Goal: Task Accomplishment & Management: Use online tool/utility

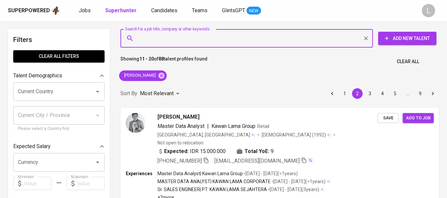
click at [286, 41] on input "Search for a job title, company or other keywords" at bounding box center [248, 38] width 223 height 13
paste input "[EMAIL_ADDRESS][DOMAIN_NAME]"
type input "[EMAIL_ADDRESS][DOMAIN_NAME]"
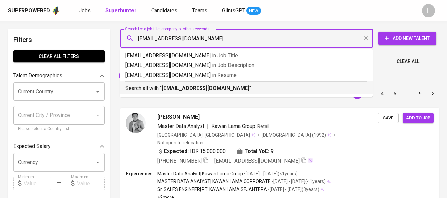
click at [212, 89] on b "[EMAIL_ADDRESS][DOMAIN_NAME]" at bounding box center [206, 88] width 88 height 6
click at [215, 87] on div "Sort By Most Relevant MOST_RELEVANT 1 2 3 4 5 … 9" at bounding box center [279, 94] width 326 height 20
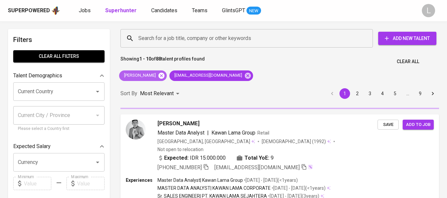
click at [165, 76] on icon at bounding box center [161, 75] width 7 height 7
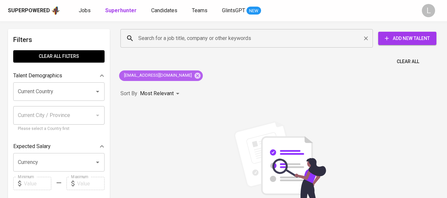
drag, startPoint x: 195, startPoint y: 76, endPoint x: 181, endPoint y: 43, distance: 36.7
click at [195, 76] on icon at bounding box center [197, 75] width 6 height 6
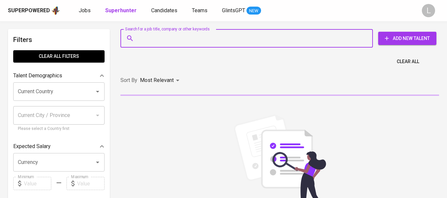
click at [180, 42] on input "Search for a job title, company or other keywords" at bounding box center [248, 38] width 223 height 13
paste input "[EMAIL_ADDRESS][DOMAIN_NAME]"
type input "[EMAIL_ADDRESS][DOMAIN_NAME]"
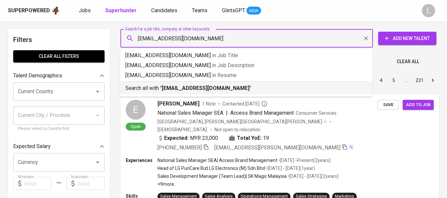
click at [225, 90] on b "[EMAIL_ADDRESS][DOMAIN_NAME]" at bounding box center [206, 88] width 88 height 6
click at [213, 87] on div "Sort By Most Relevant MOST_RELEVANT 1 2 3 4 5 … 231" at bounding box center [279, 80] width 326 height 20
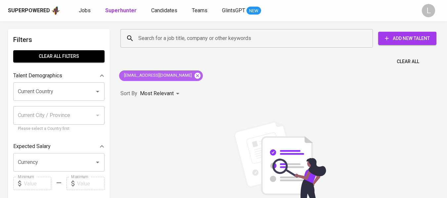
click at [201, 77] on icon at bounding box center [197, 75] width 7 height 7
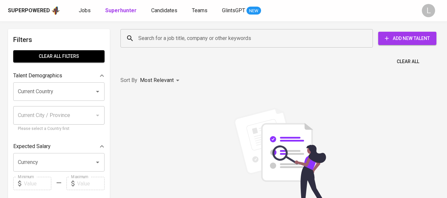
click at [178, 41] on input "Search for a job title, company or other keywords" at bounding box center [248, 38] width 223 height 13
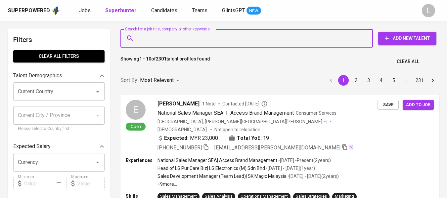
click at [176, 38] on input "Search for a job title, company or other keywords" at bounding box center [248, 38] width 223 height 13
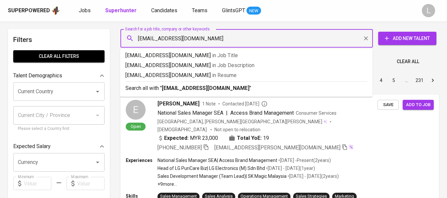
type input "[EMAIL_ADDRESS][DOMAIN_NAME]"
click at [288, 91] on p "Search all with " [EMAIL_ADDRESS][DOMAIN_NAME] "" at bounding box center [246, 88] width 242 height 8
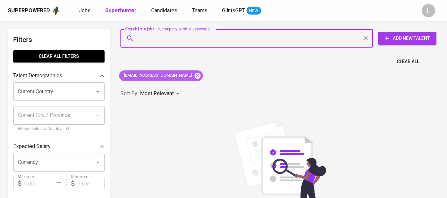
click at [194, 73] on icon at bounding box center [197, 75] width 7 height 7
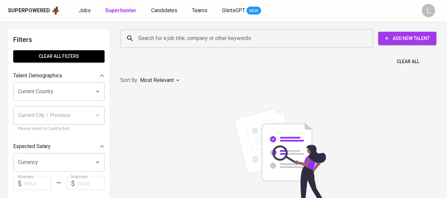
click at [429, 9] on div "L" at bounding box center [428, 10] width 13 height 13
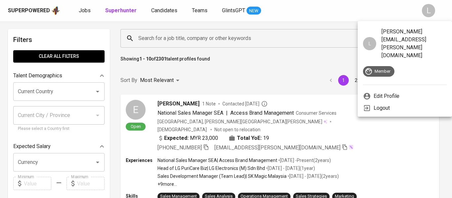
click at [238, 39] on div at bounding box center [226, 99] width 452 height 198
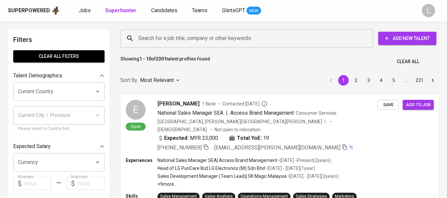
click at [237, 39] on input "Search for a job title, company or other keywords" at bounding box center [248, 38] width 223 height 13
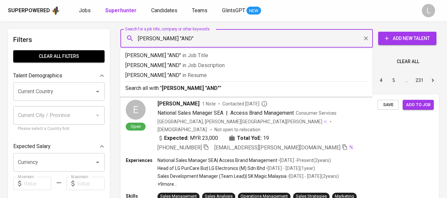
click at [161, 38] on input "lia amelia "AND"" at bounding box center [248, 38] width 223 height 13
click at [163, 39] on input "lia amelia"AND"" at bounding box center [248, 38] width 223 height 13
click at [173, 38] on input "lia amelia" AND"" at bounding box center [248, 38] width 223 height 13
click at [138, 38] on input "lia amelia" AND "" at bounding box center [248, 38] width 223 height 13
click at [189, 38] on input ""lia amelia" AND "" at bounding box center [248, 38] width 223 height 13
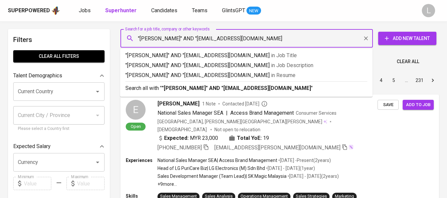
type input ""lia amelia" AND "xialiaamelia@gmail.com""
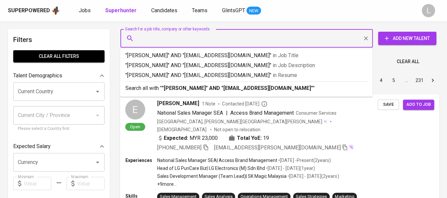
click at [298, 41] on input "Search for a job title, company or other keywords" at bounding box center [248, 38] width 223 height 13
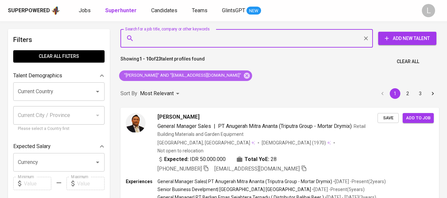
drag, startPoint x: 212, startPoint y: 76, endPoint x: 174, endPoint y: 53, distance: 44.2
click at [244, 76] on icon at bounding box center [247, 75] width 6 height 6
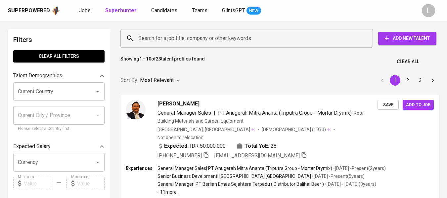
click at [187, 40] on input "Search for a job title, company or other keywords" at bounding box center [248, 38] width 223 height 13
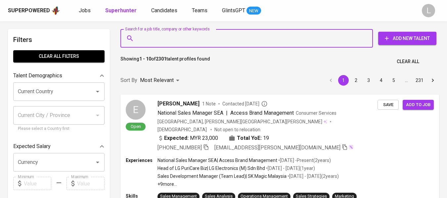
click at [190, 38] on input "Search for a job title, company or other keywords" at bounding box center [248, 38] width 223 height 13
type input "s"
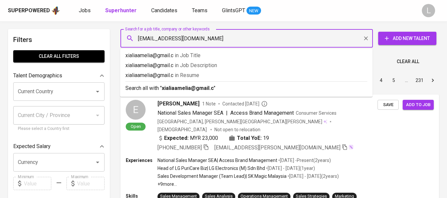
type input "[EMAIL_ADDRESS][DOMAIN_NAME]"
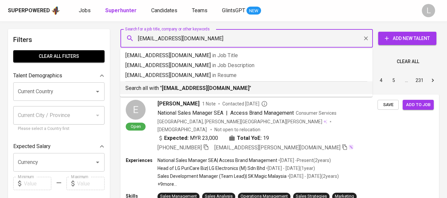
click at [196, 90] on b "[EMAIL_ADDRESS][DOMAIN_NAME]" at bounding box center [206, 88] width 88 height 6
click at [193, 88] on div "Sort By Most Relevant MOST_RELEVANT 1 2 3 4 5 … 231" at bounding box center [279, 80] width 326 height 20
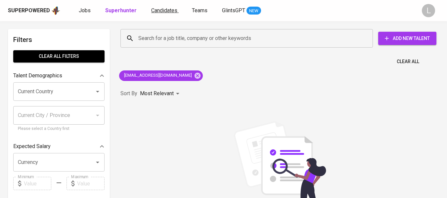
click at [160, 12] on span "Candidates" at bounding box center [164, 10] width 26 height 6
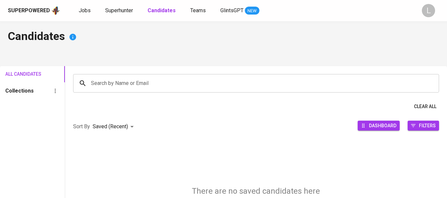
click at [430, 14] on div "L" at bounding box center [428, 10] width 13 height 13
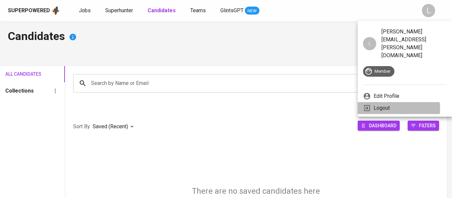
click at [391, 102] on li "Logout" at bounding box center [405, 108] width 94 height 12
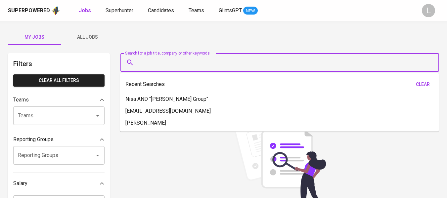
click at [249, 59] on input "Search for a job title, company or other keywords" at bounding box center [281, 62] width 289 height 13
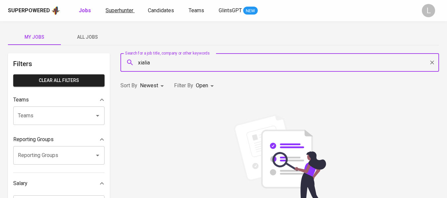
type input "xialia"
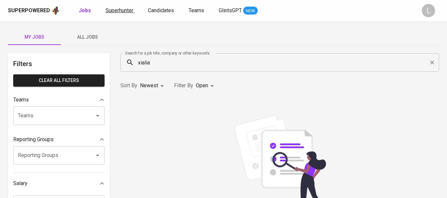
click at [120, 13] on span "Superhunter" at bounding box center [119, 10] width 28 height 6
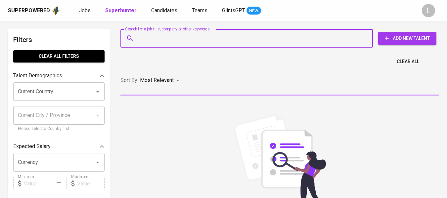
click at [153, 38] on input "Search for a job title, company or other keywords" at bounding box center [248, 38] width 223 height 13
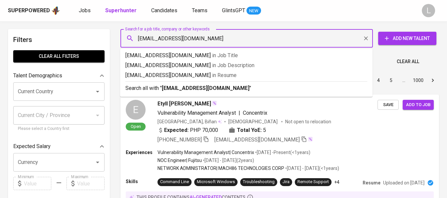
type input "[EMAIL_ADDRESS][DOMAIN_NAME]"
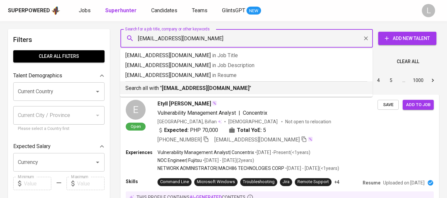
click at [290, 89] on p "Search all with " [EMAIL_ADDRESS][DOMAIN_NAME] "" at bounding box center [246, 88] width 242 height 8
click at [240, 90] on div "Sort By Most Relevant MOST_RELEVANT 1 2 3 4 5 … 1000" at bounding box center [279, 80] width 326 height 20
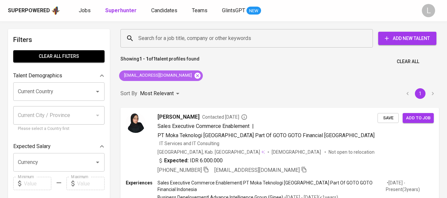
click at [194, 75] on icon at bounding box center [197, 75] width 6 height 6
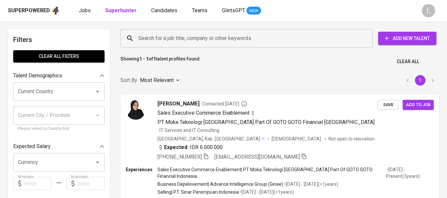
click at [182, 37] on input "Search for a job title, company or other keywords" at bounding box center [248, 38] width 223 height 13
paste input "[EMAIL_ADDRESS][DOMAIN_NAME]"
type input "[EMAIL_ADDRESS][DOMAIN_NAME]"
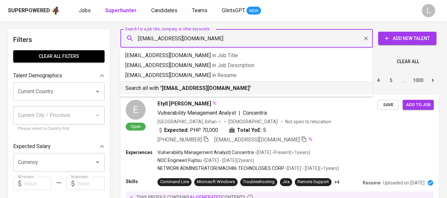
click at [231, 87] on b "[EMAIL_ADDRESS][DOMAIN_NAME]" at bounding box center [206, 88] width 88 height 6
click at [231, 87] on div "Sort By Most Relevant MOST_RELEVANT 1 2 3 4 5 … 1000" at bounding box center [279, 80] width 326 height 20
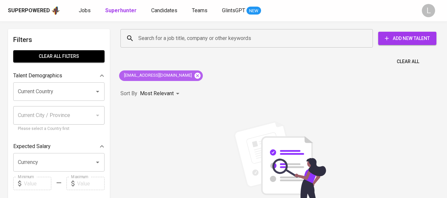
click at [198, 73] on icon at bounding box center [197, 75] width 6 height 6
